Goal: Find specific page/section: Find specific page/section

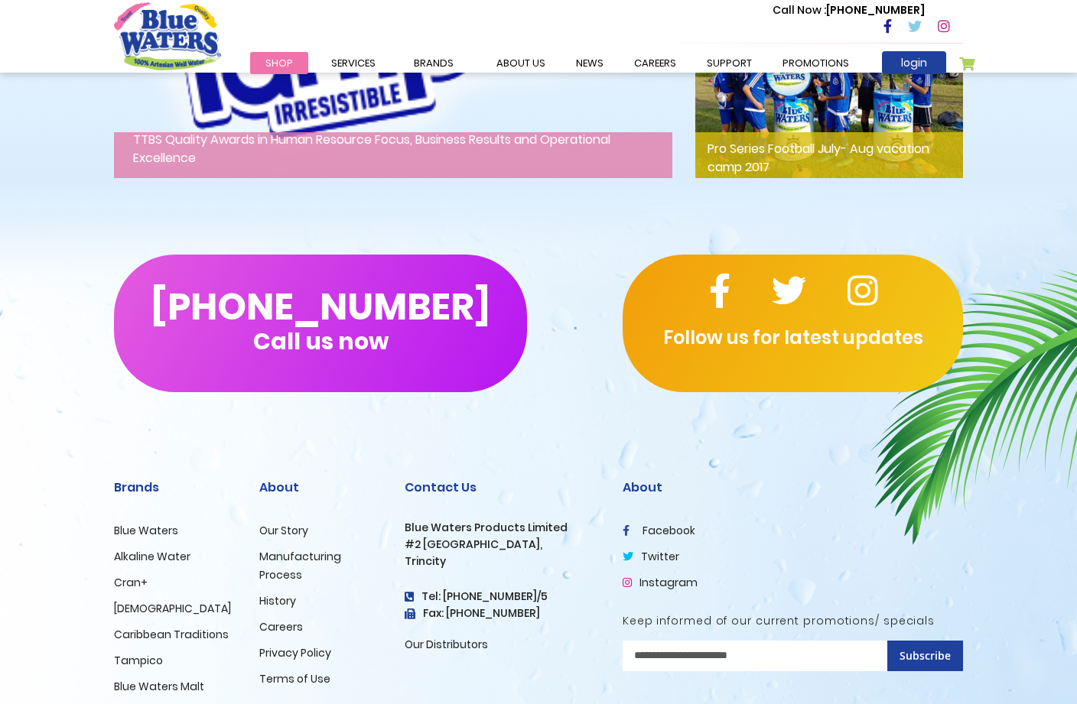
scroll to position [2471, 0]
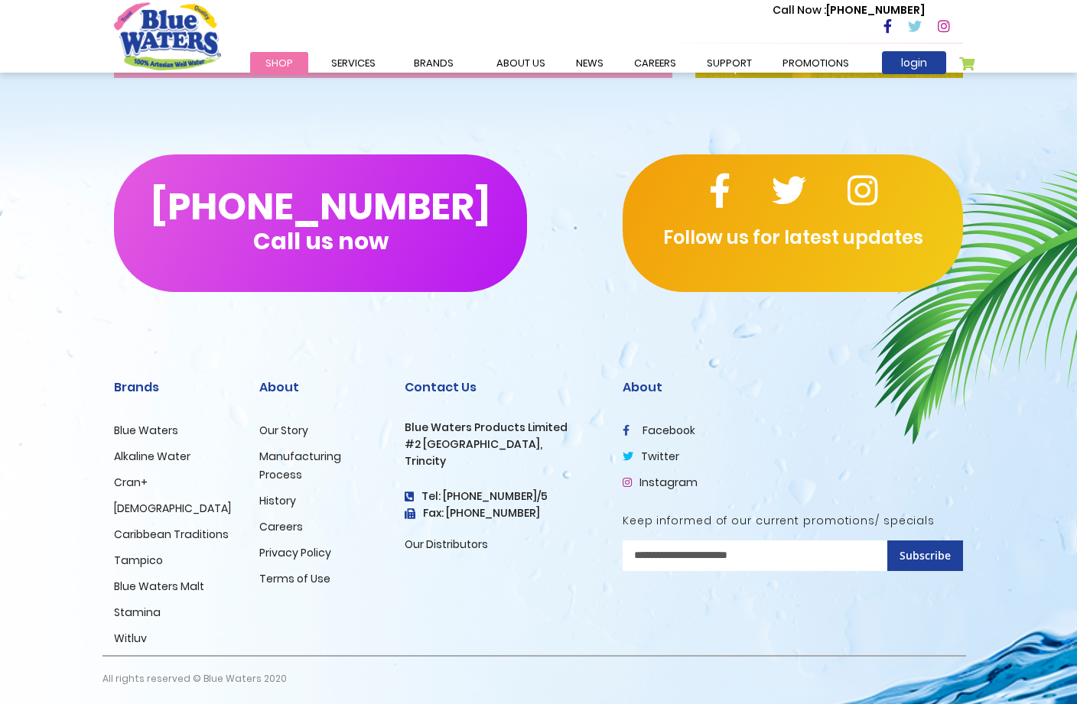
click at [658, 57] on link "careers" at bounding box center [655, 63] width 73 height 22
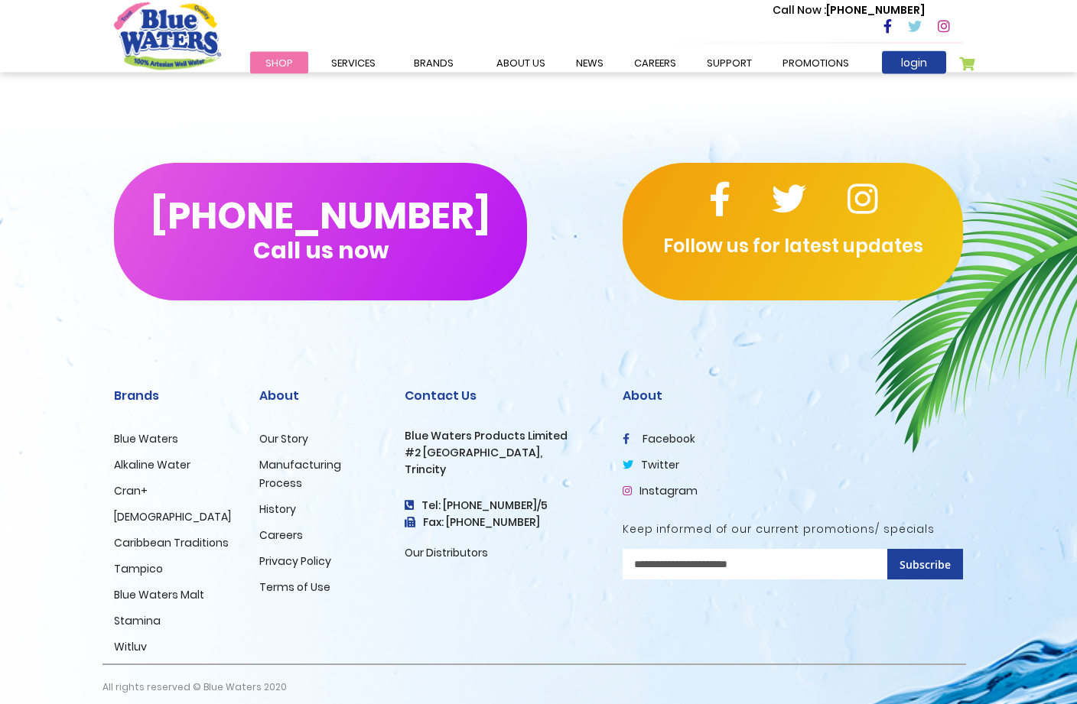
scroll to position [1410, 0]
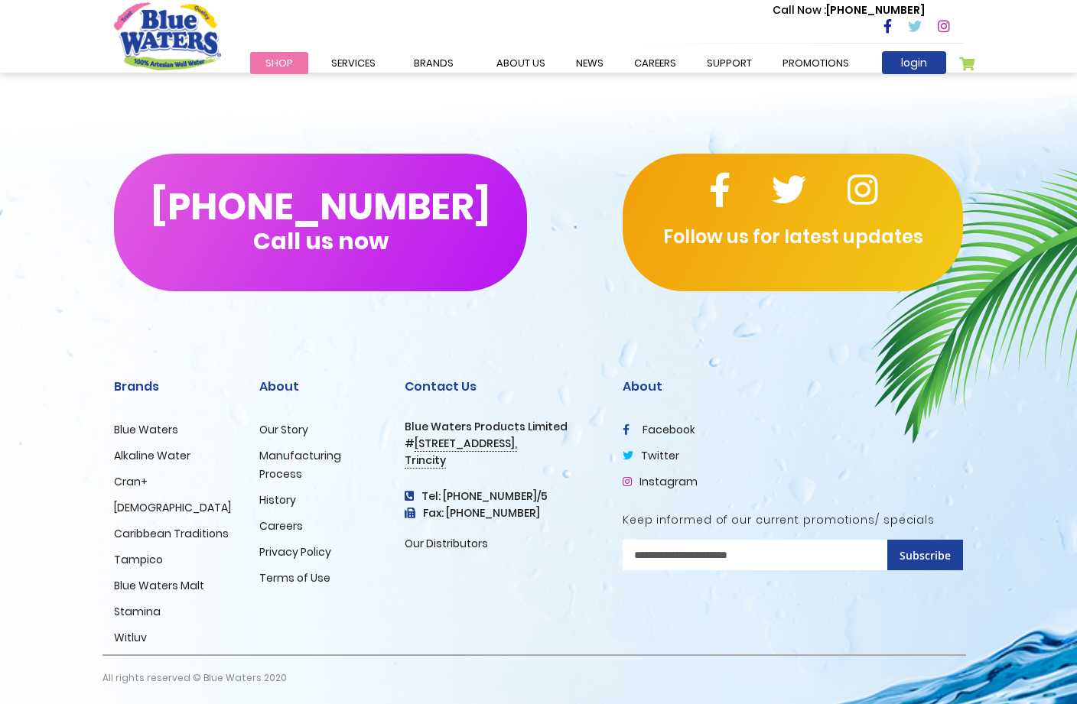
click at [295, 522] on link "Careers" at bounding box center [281, 526] width 44 height 15
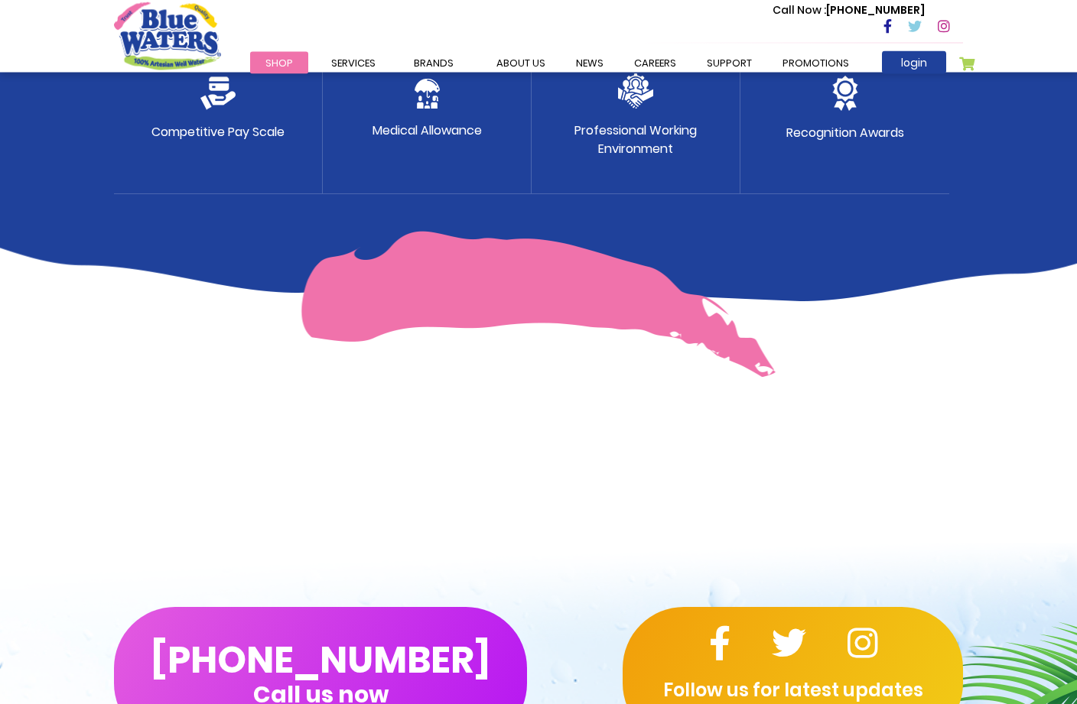
click at [426, 276] on img at bounding box center [538, 305] width 475 height 147
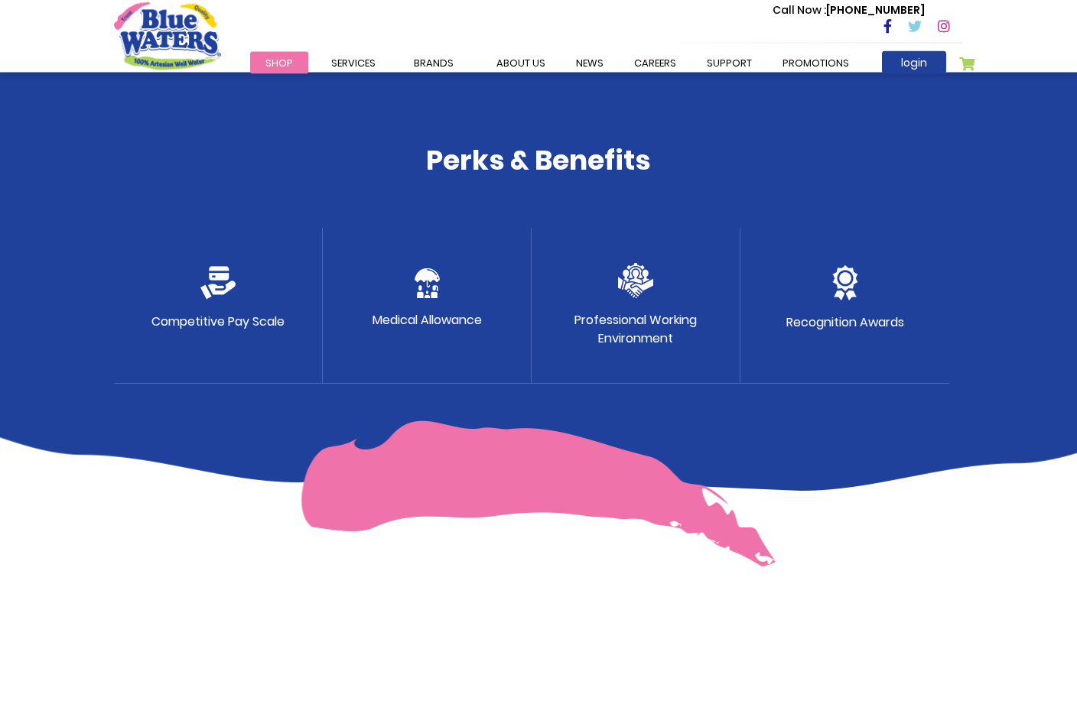
scroll to position [740, 0]
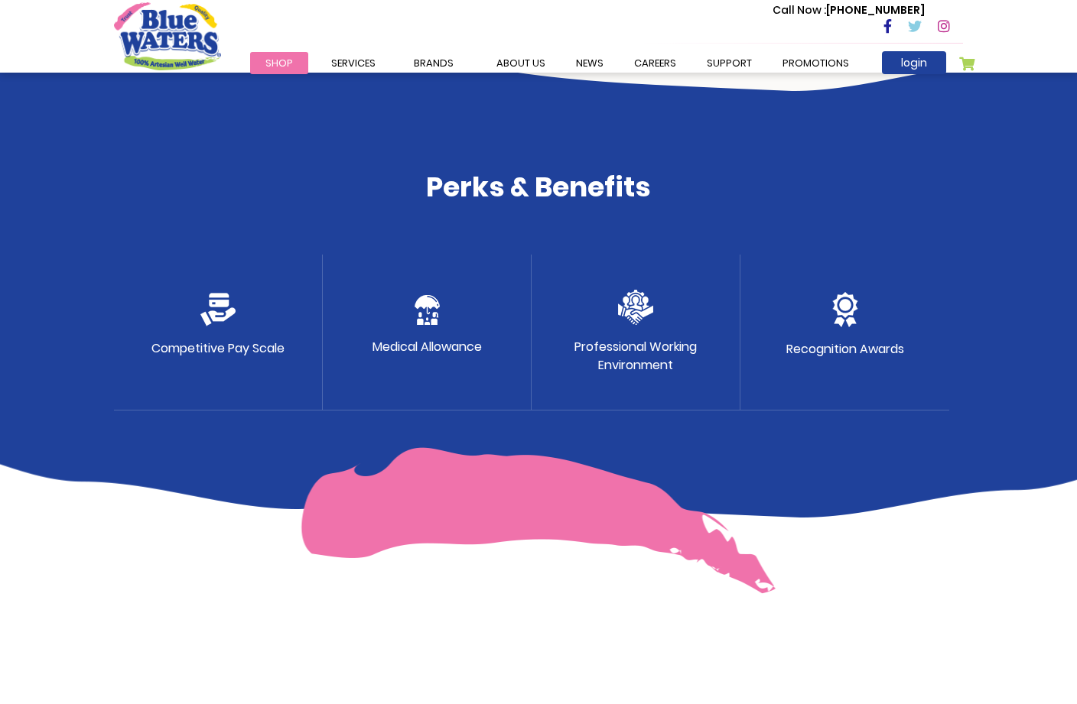
click at [249, 314] on div "Competitive Pay Scale" at bounding box center [218, 333] width 209 height 156
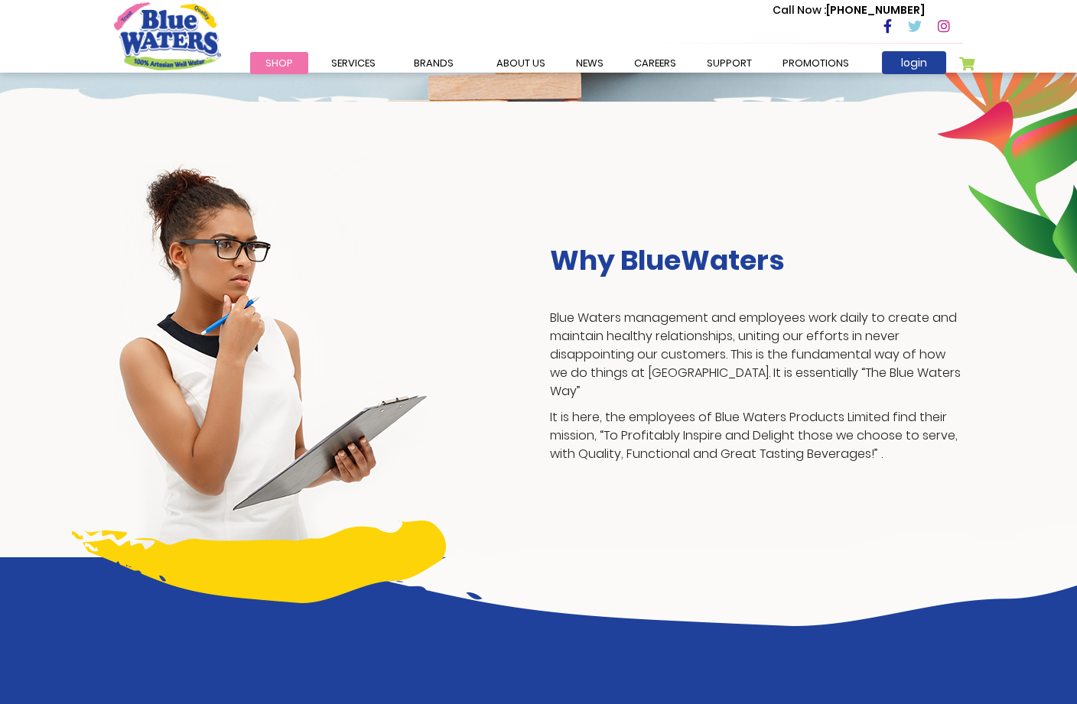
scroll to position [200, 0]
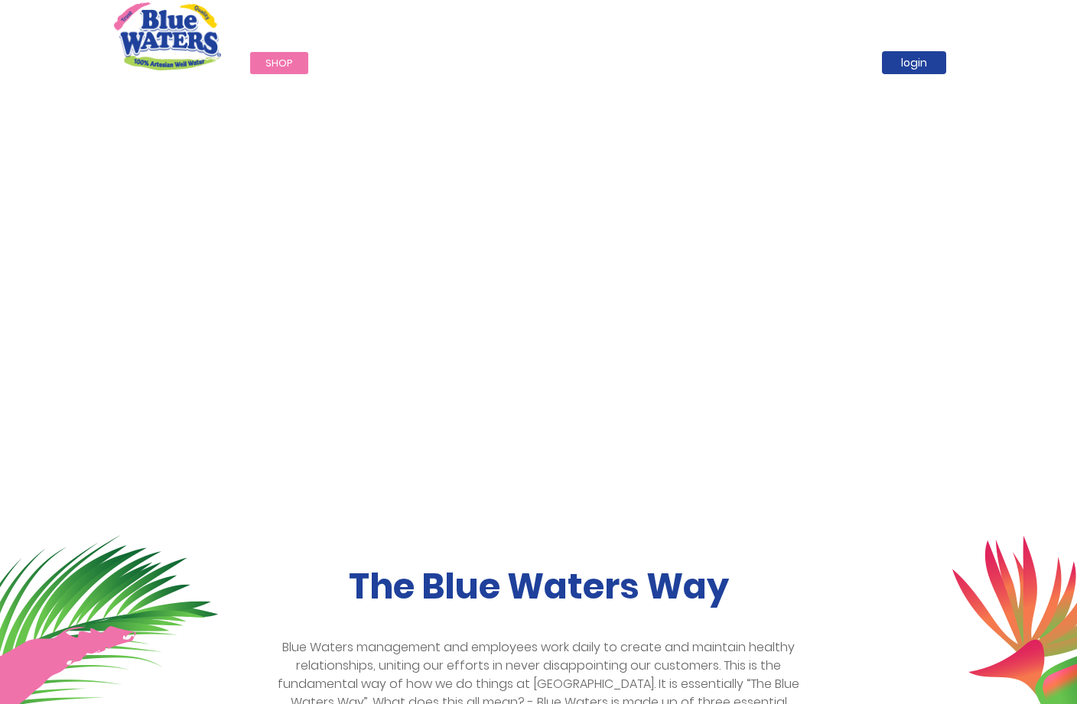
scroll to position [2533, 0]
